Goal: Task Accomplishment & Management: Use online tool/utility

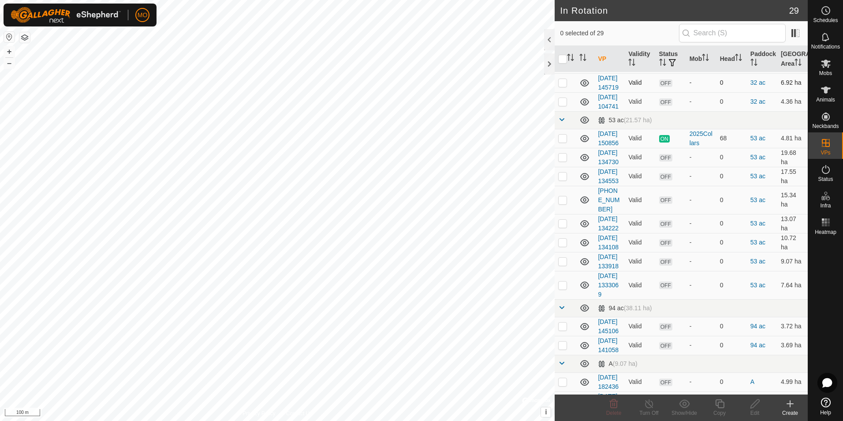
scroll to position [132, 0]
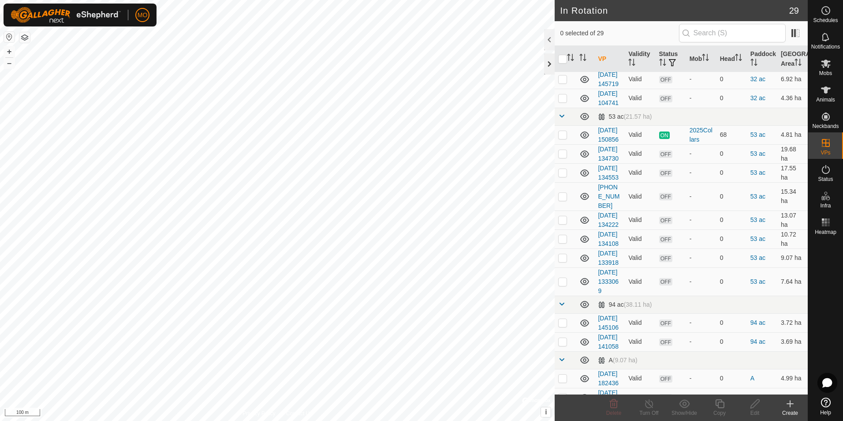
click at [549, 63] on div at bounding box center [549, 63] width 11 height 21
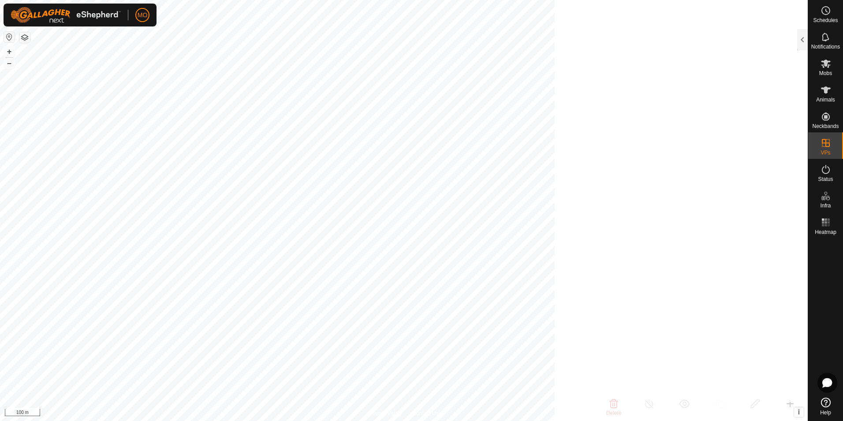
scroll to position [614, 0]
click at [823, 41] on icon at bounding box center [825, 37] width 11 height 11
click at [800, 36] on div at bounding box center [802, 39] width 11 height 21
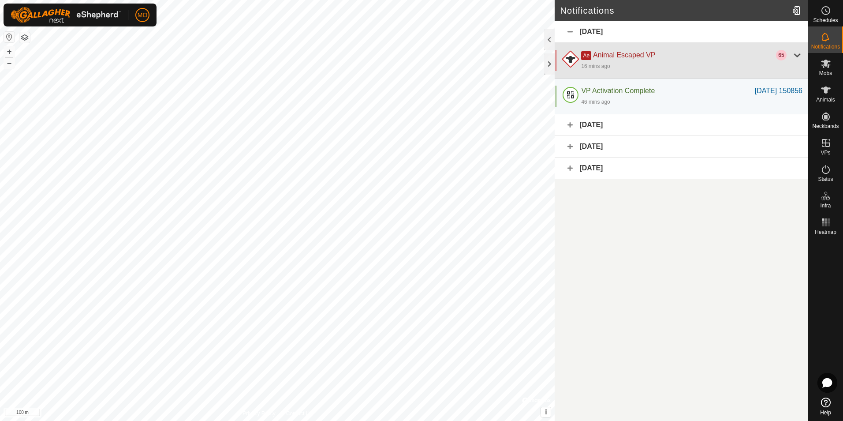
click at [715, 52] on div "Ae Animal Escaped VP" at bounding box center [678, 55] width 195 height 11
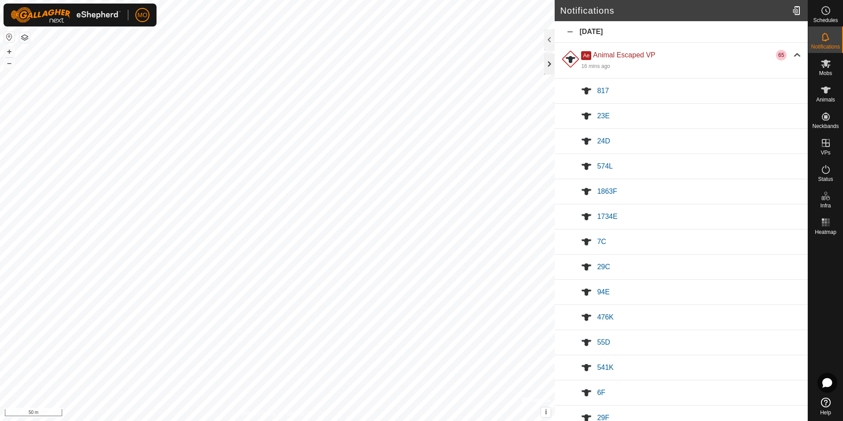
click at [547, 63] on div at bounding box center [549, 63] width 11 height 21
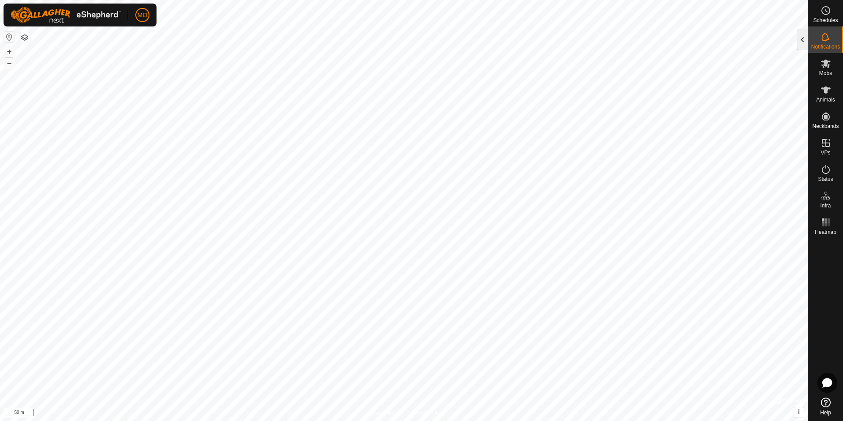
click at [803, 35] on div at bounding box center [802, 39] width 11 height 21
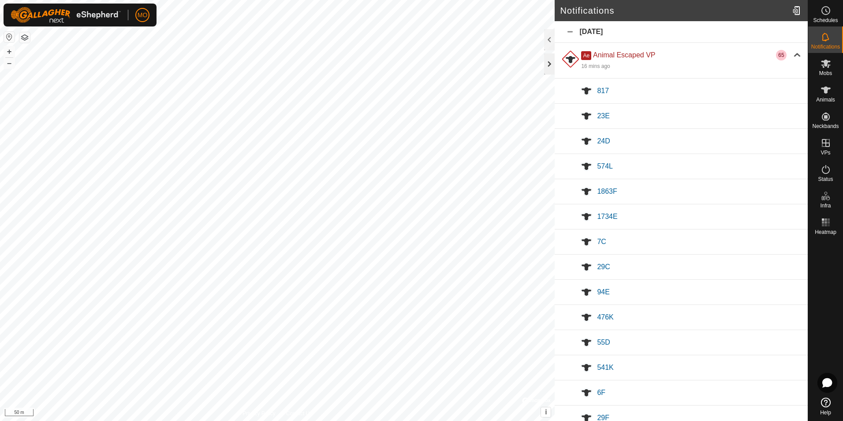
click at [550, 62] on div at bounding box center [549, 63] width 11 height 21
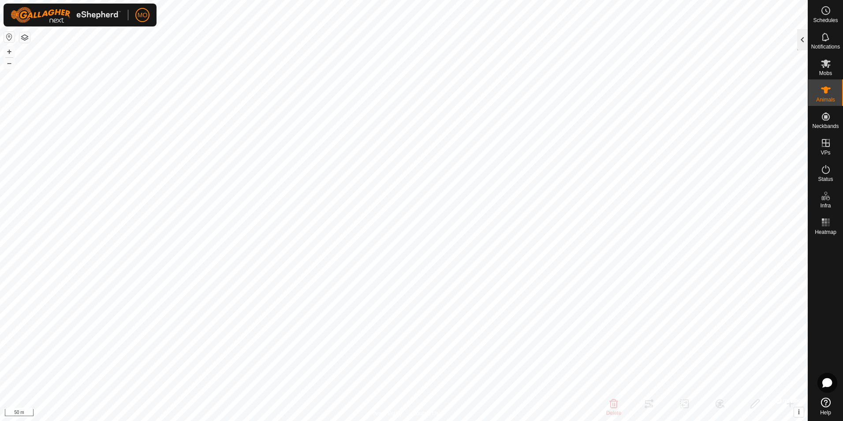
click at [803, 40] on div at bounding box center [802, 39] width 11 height 21
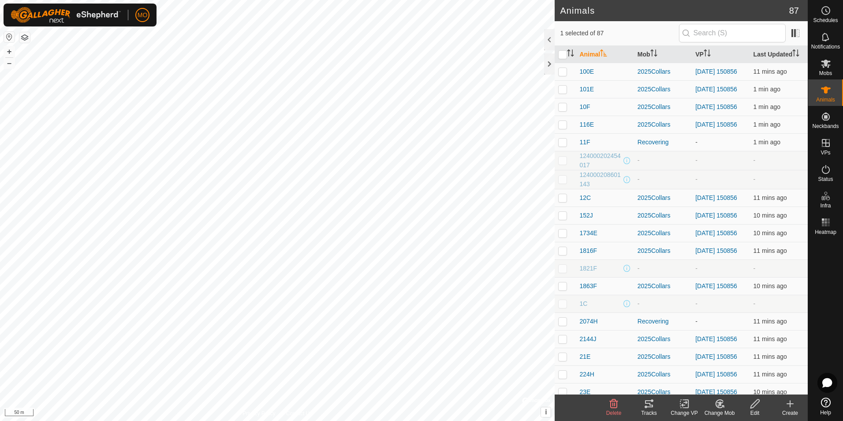
click at [648, 405] on icon at bounding box center [649, 403] width 11 height 11
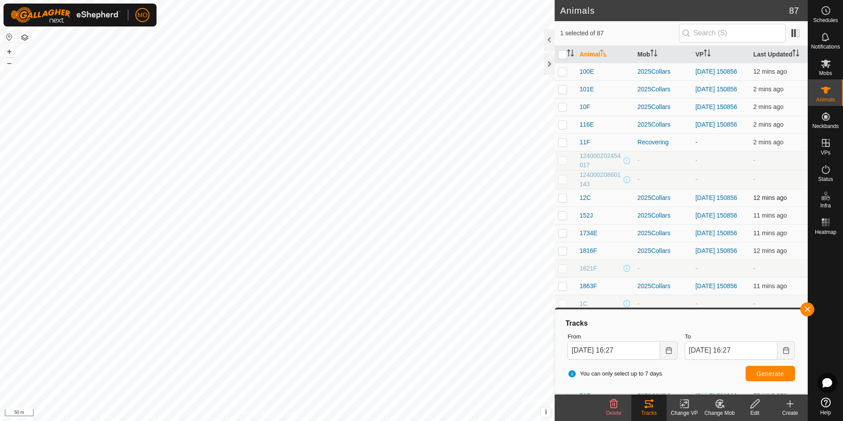
click at [560, 201] on p-checkbox at bounding box center [562, 197] width 9 height 7
click at [771, 372] on span "Generate" at bounding box center [769, 373] width 27 height 7
click at [562, 201] on p-checkbox at bounding box center [562, 197] width 9 height 7
checkbox input "false"
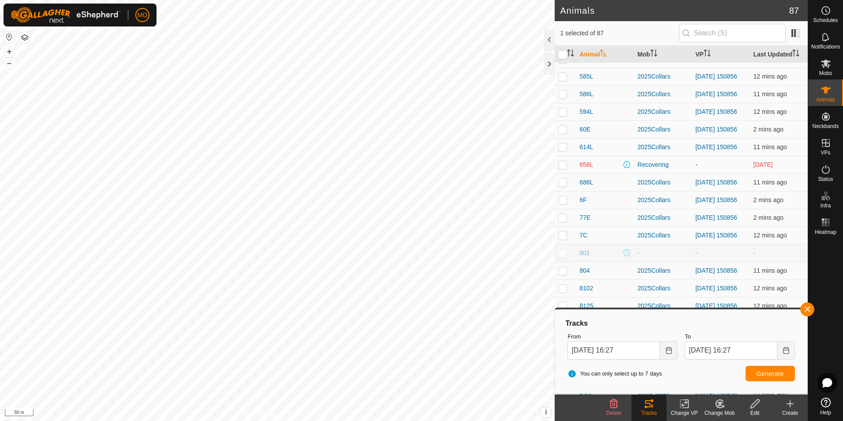
scroll to position [970, 0]
click at [560, 25] on p-checkbox at bounding box center [562, 21] width 9 height 7
checkbox input "false"
click at [550, 63] on div at bounding box center [549, 63] width 11 height 21
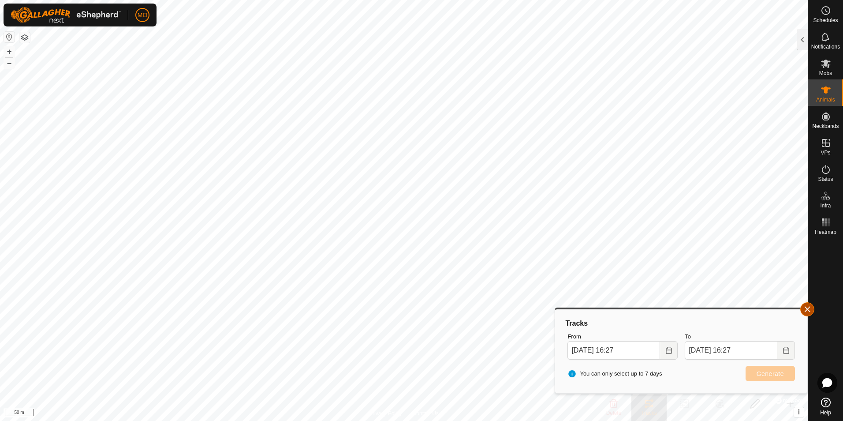
click at [807, 308] on button "button" at bounding box center [807, 309] width 14 height 14
